Goal: Register for event/course

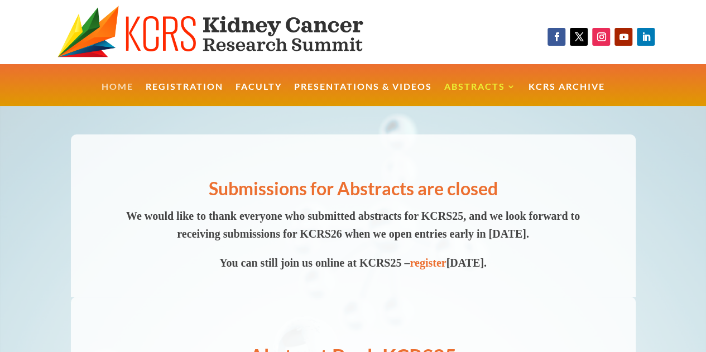
click at [126, 89] on link "Home" at bounding box center [118, 95] width 32 height 24
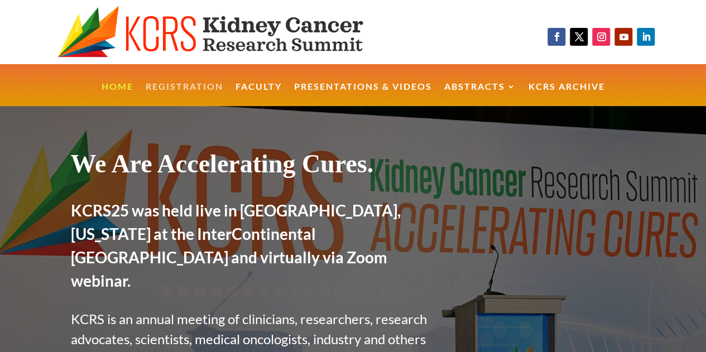
click at [197, 85] on link "Registration" at bounding box center [185, 95] width 78 height 24
